Goal: Information Seeking & Learning: Learn about a topic

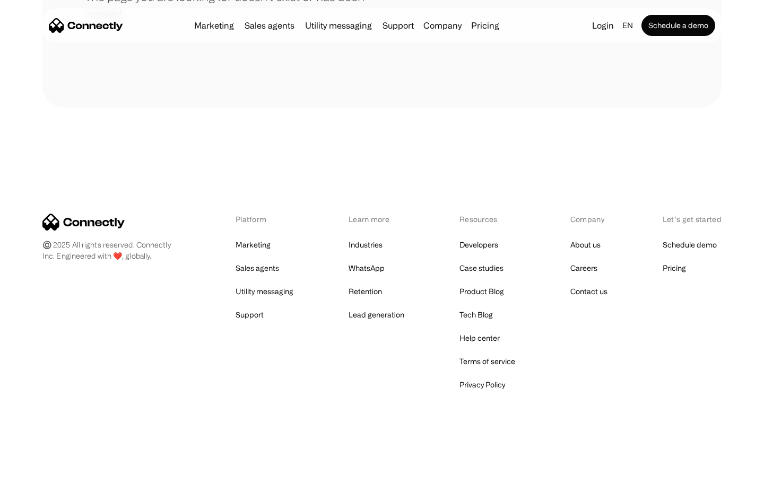
scroll to position [194, 0]
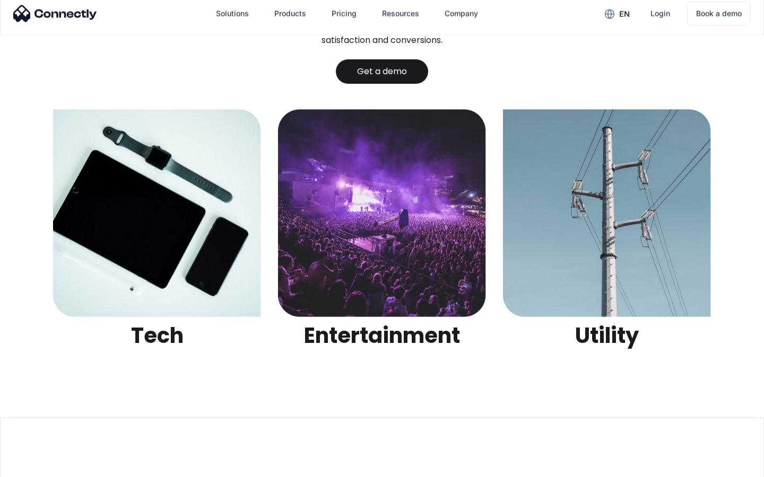
scroll to position [3346, 0]
